Goal: Task Accomplishment & Management: Use online tool/utility

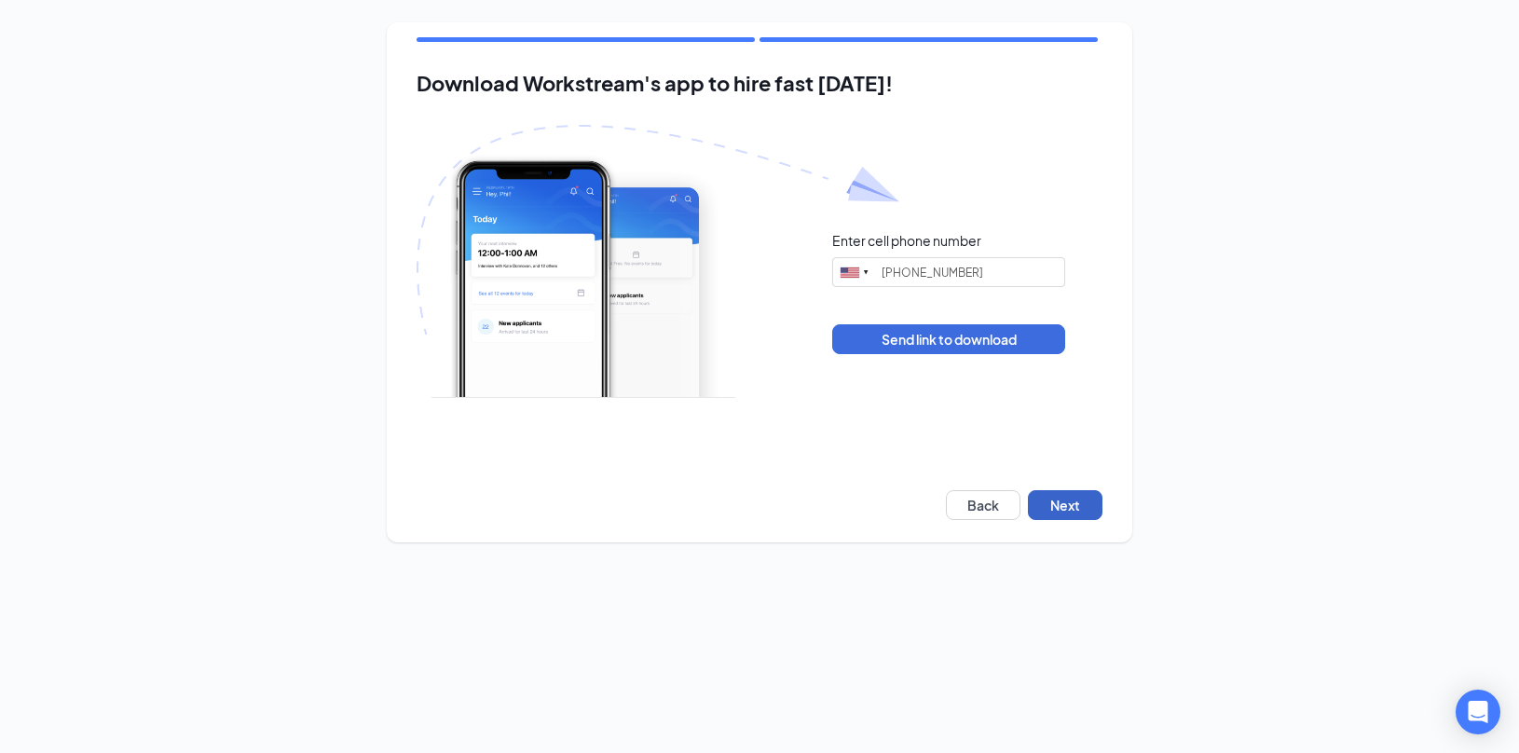
click at [1063, 506] on button "Next" at bounding box center [1065, 505] width 75 height 30
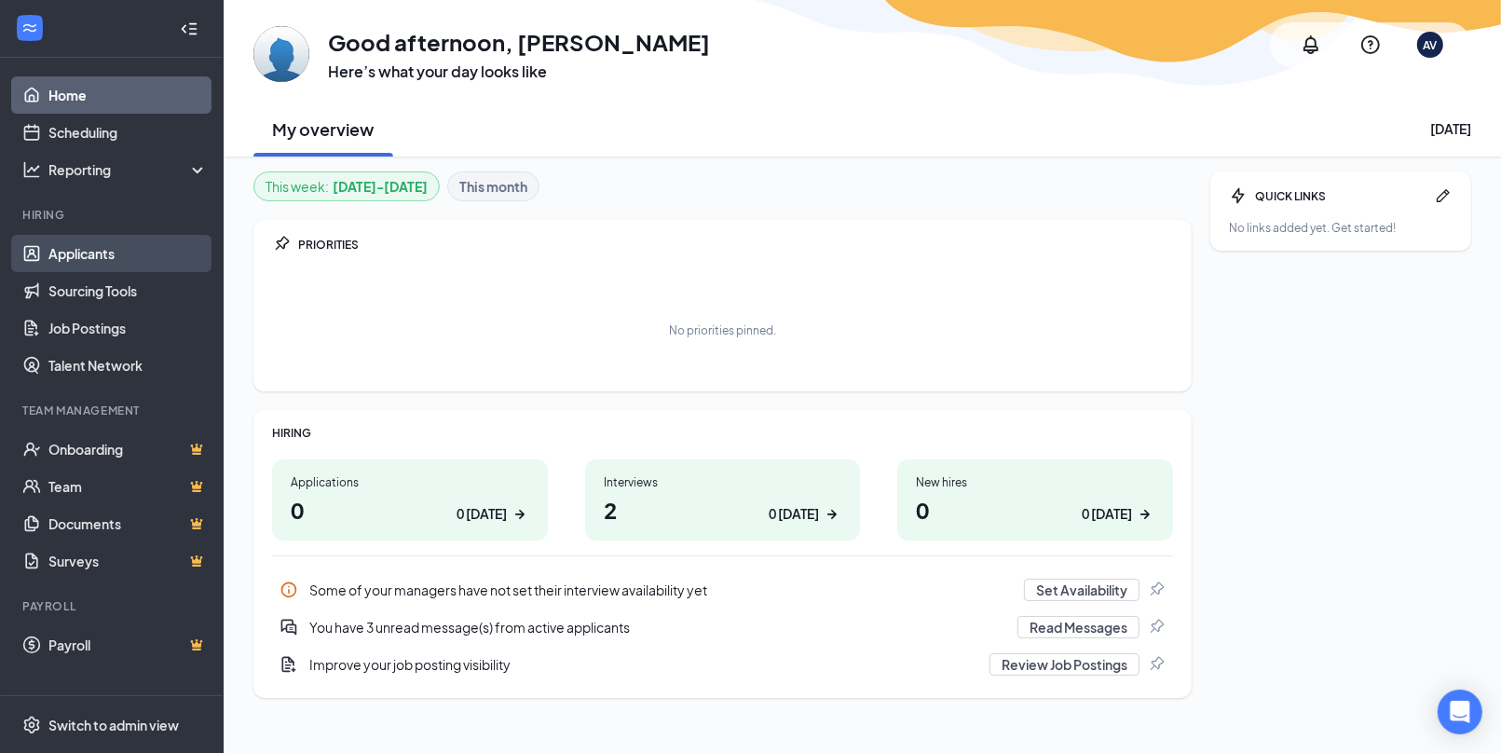
click at [118, 262] on link "Applicants" at bounding box center [127, 253] width 159 height 37
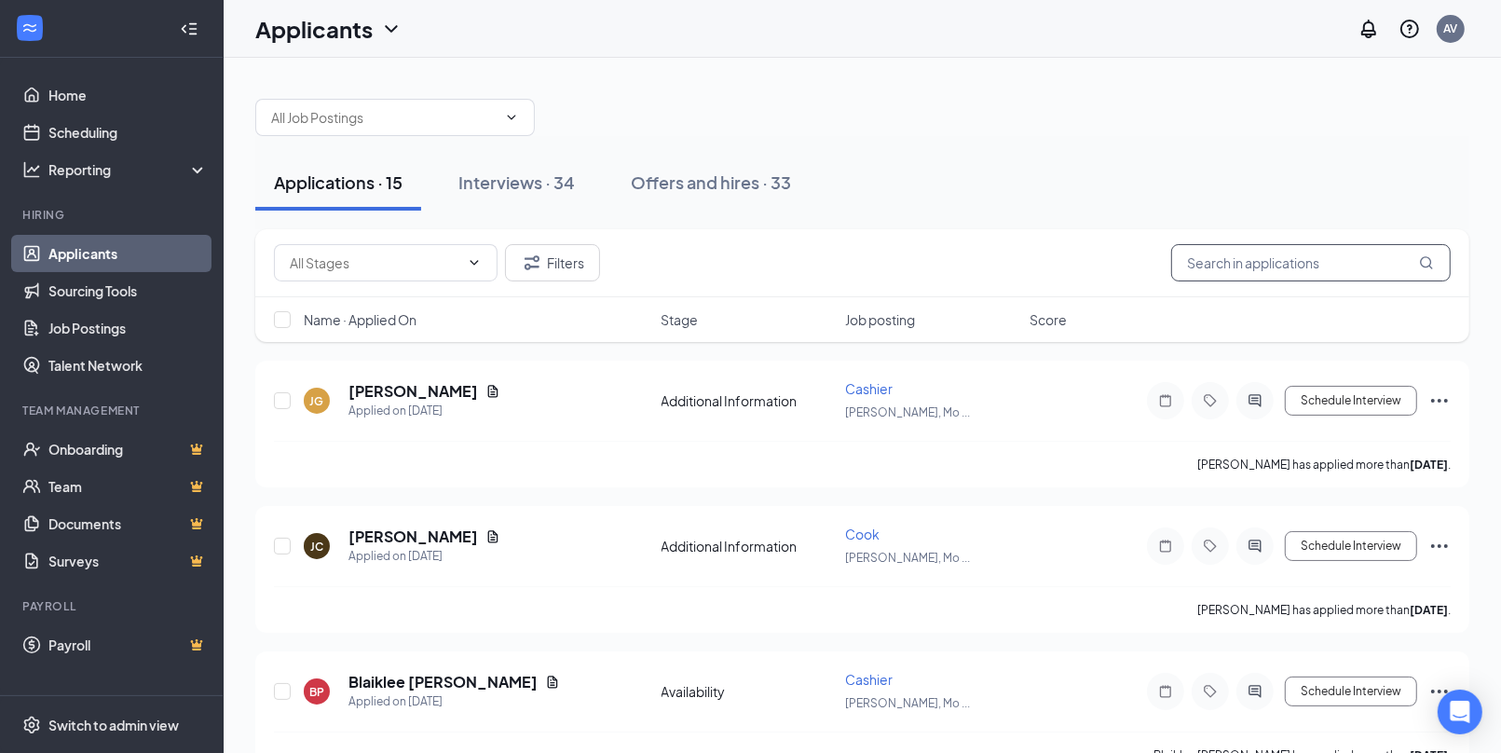
click at [1218, 266] on input "text" at bounding box center [1310, 262] width 279 height 37
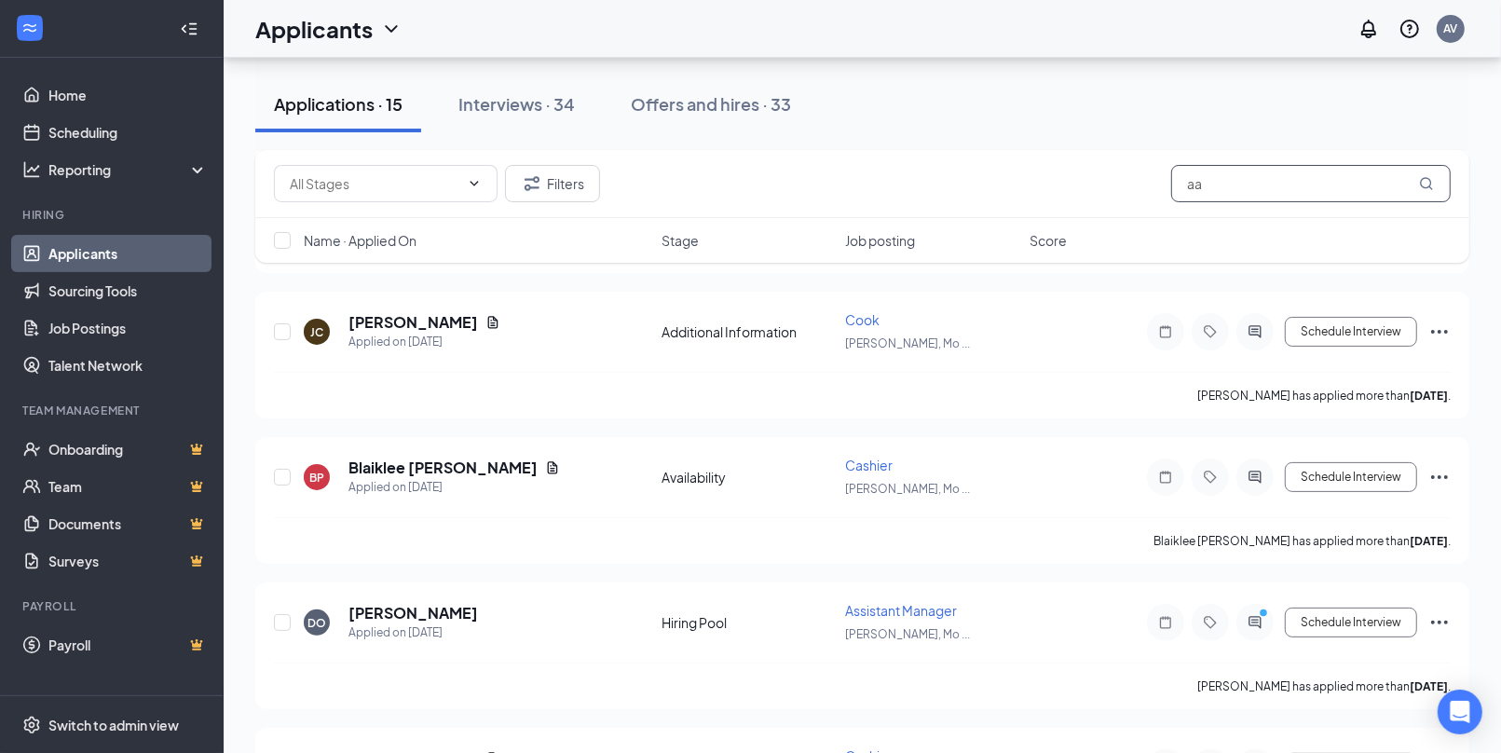
scroll to position [233, 0]
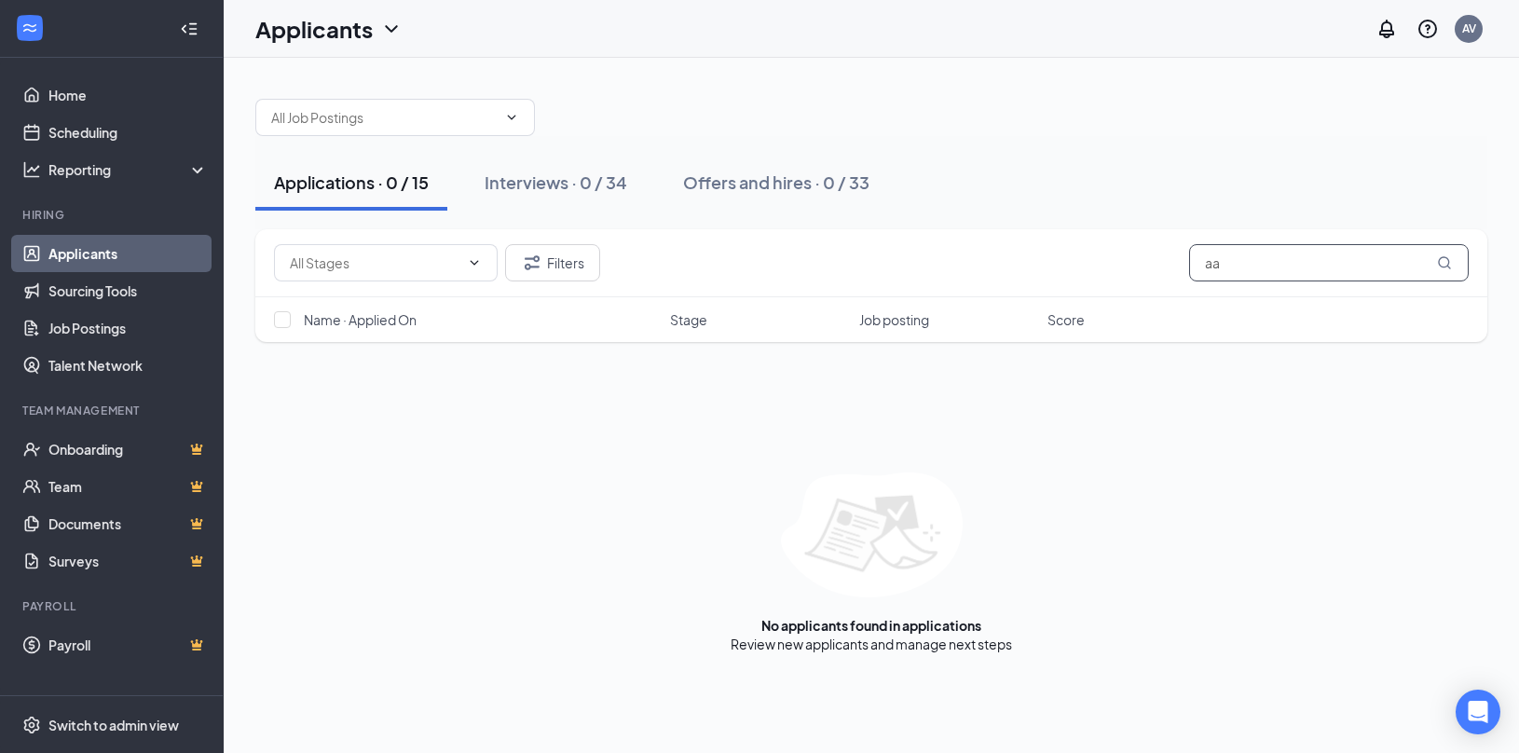
type input "a"
type input "forri"
